Goal: Communication & Community: Answer question/provide support

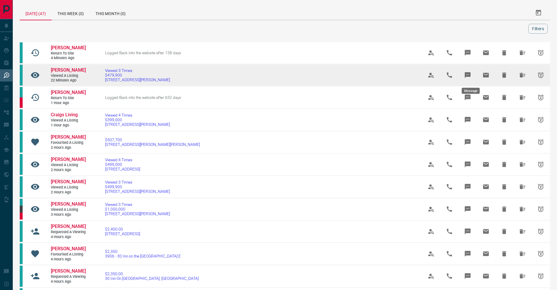
click at [471, 78] on icon "Message" at bounding box center [467, 75] width 7 height 7
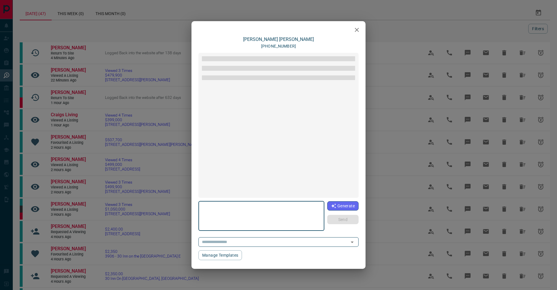
type textarea "**********"
type input "**********"
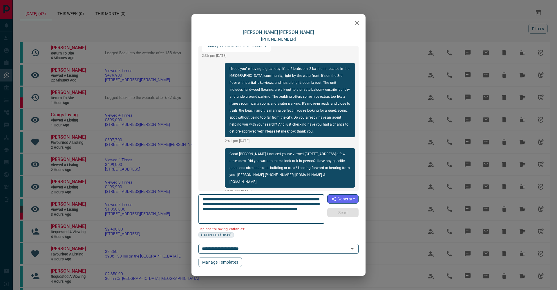
scroll to position [54, 0]
click at [142, 105] on div "[PERSON_NAME] [PHONE_NUMBER] Hi [PERSON_NAME], yes there is a 2 bedroom current…" at bounding box center [278, 145] width 557 height 290
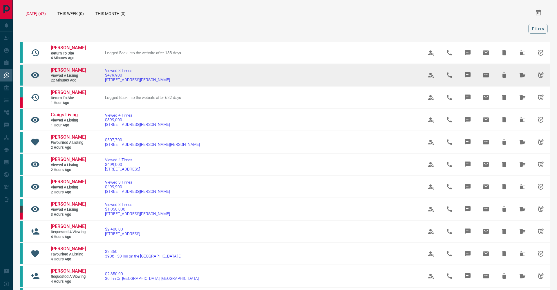
click at [63, 73] on span "[PERSON_NAME]" at bounding box center [68, 70] width 35 height 6
click at [123, 72] on span "Viewed 3 Times" at bounding box center [137, 70] width 65 height 5
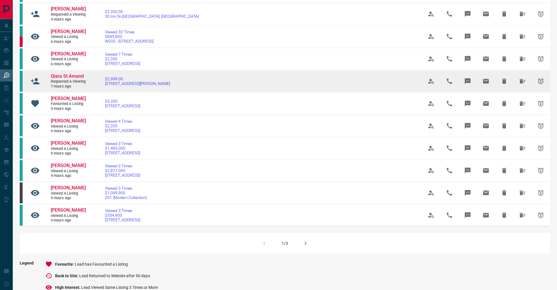
scroll to position [268, 0]
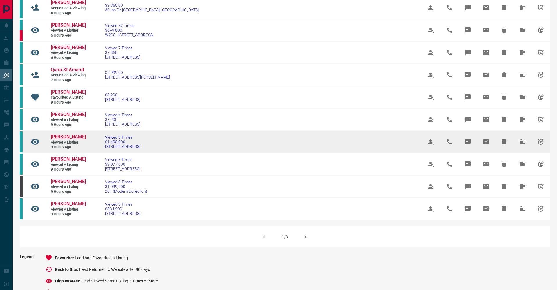
click at [73, 139] on span "[PERSON_NAME]" at bounding box center [68, 137] width 35 height 6
click at [115, 149] on span "[STREET_ADDRESS]" at bounding box center [122, 146] width 35 height 5
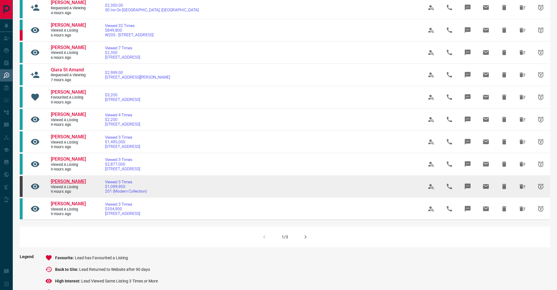
click at [55, 184] on span "[PERSON_NAME]" at bounding box center [68, 182] width 35 height 6
click at [119, 184] on span "Viewed 3 Times" at bounding box center [126, 181] width 42 height 5
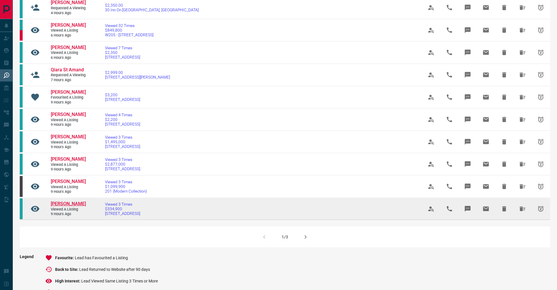
click at [68, 206] on span "[PERSON_NAME]" at bounding box center [68, 204] width 35 height 6
click at [121, 211] on span "$334,900" at bounding box center [122, 208] width 35 height 5
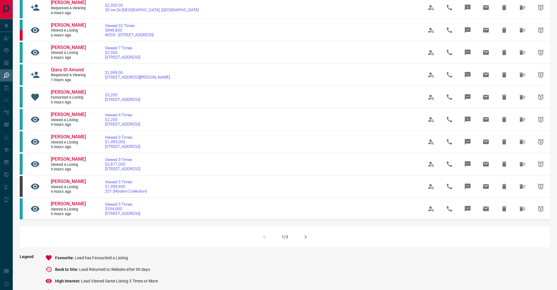
click at [303, 244] on button "button" at bounding box center [305, 237] width 14 height 14
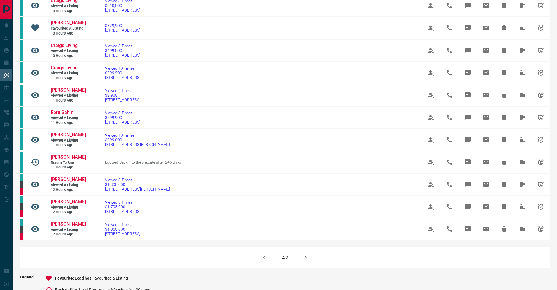
scroll to position [253, 0]
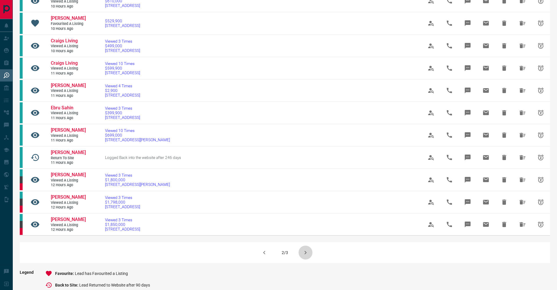
drag, startPoint x: 306, startPoint y: 266, endPoint x: 312, endPoint y: 256, distance: 11.8
click at [306, 256] on icon "button" at bounding box center [305, 252] width 7 height 7
